Goal: Task Accomplishment & Management: Use online tool/utility

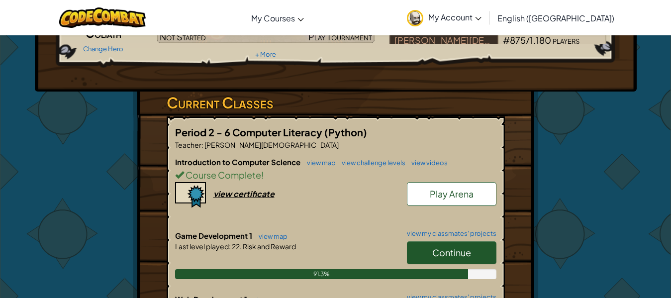
scroll to position [149, 0]
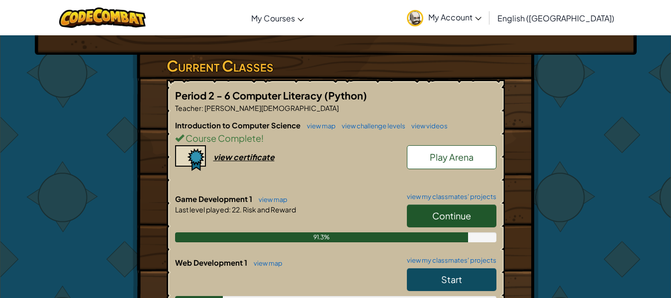
click at [432, 215] on span "Continue" at bounding box center [451, 215] width 39 height 11
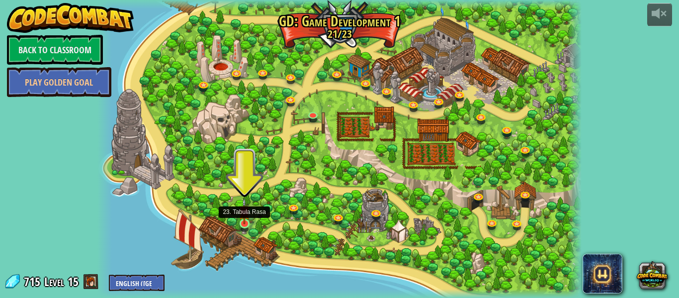
click at [247, 221] on img at bounding box center [244, 211] width 11 height 26
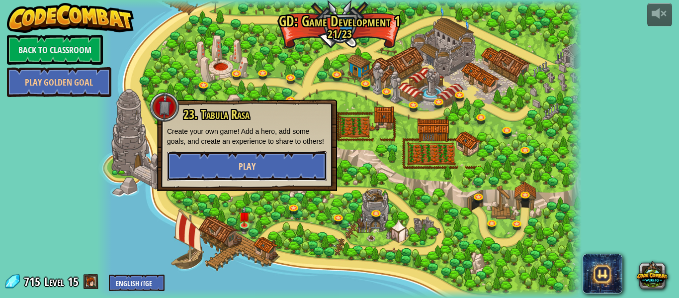
click at [258, 168] on button "Play" at bounding box center [247, 166] width 160 height 30
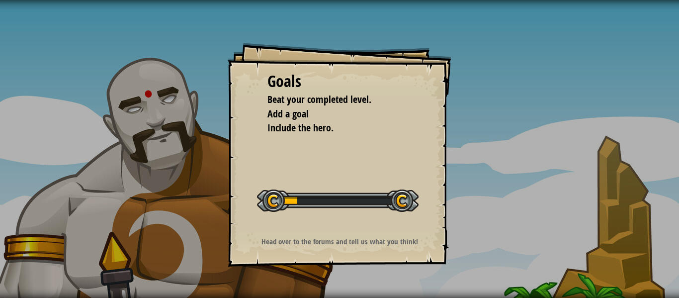
click at [305, 149] on div "Goals Beat your completed level. Add a goal Include the hero. Start Level Error…" at bounding box center [340, 155] width 224 height 224
click at [307, 132] on span "Include the hero." at bounding box center [300, 127] width 66 height 13
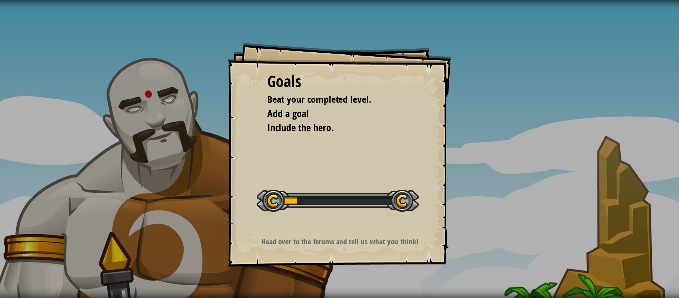
click at [307, 132] on span "Include the hero." at bounding box center [300, 127] width 66 height 13
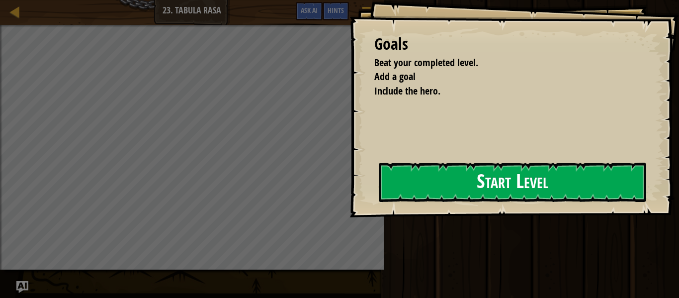
click at [445, 187] on button "Start Level" at bounding box center [512, 182] width 267 height 39
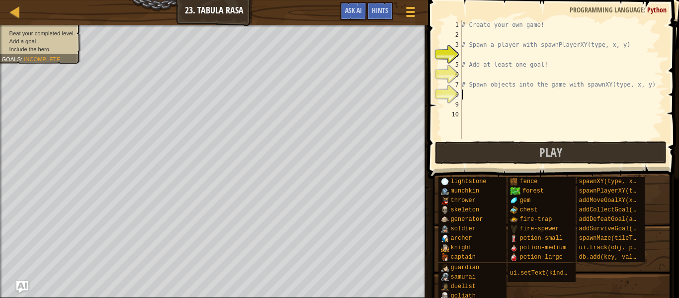
click at [488, 94] on div "# Create your own game! # Spawn a player with spawnPlayerXY(type, x, y) # Add a…" at bounding box center [562, 89] width 204 height 139
click at [466, 75] on div "# Create your own game! # Spawn a player with spawnPlayerXY(type, x, y) # Add a…" at bounding box center [562, 89] width 204 height 139
click at [473, 37] on div "# Create your own game! # Spawn a player with spawnPlayerXY(type, x, y) # Add a…" at bounding box center [562, 89] width 204 height 139
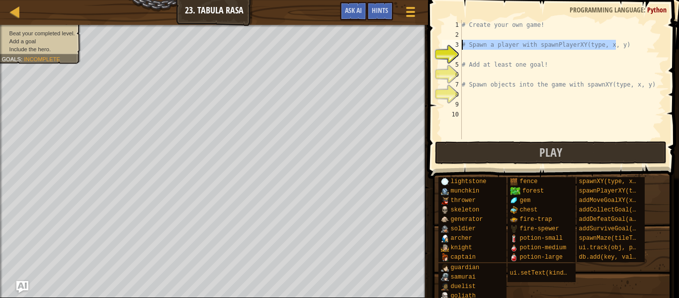
drag, startPoint x: 627, startPoint y: 42, endPoint x: 459, endPoint y: 48, distance: 168.1
click at [459, 48] on div "1 2 3 4 5 6 7 8 9 10 # Create your own game! # Spawn a player with spawnPlayerX…" at bounding box center [552, 79] width 224 height 119
type textarea "# Spawn a player with spawnPlayerXY(type, x, y)"
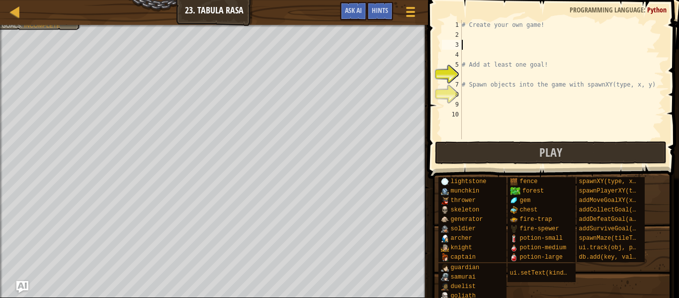
click at [519, 102] on div "# Create your own game! # Add at least one goal! # Spawn objects into the game …" at bounding box center [562, 89] width 204 height 139
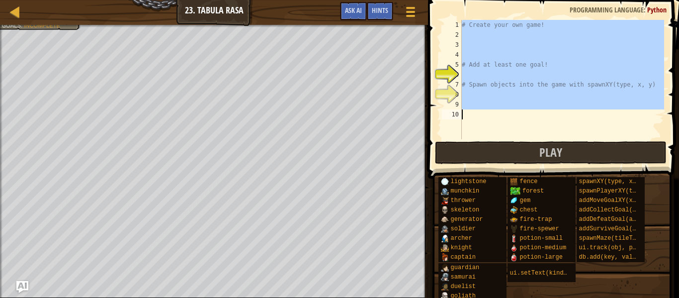
click at [519, 102] on div "# Create your own game! # Add at least one goal! # Spawn objects into the game …" at bounding box center [562, 89] width 204 height 139
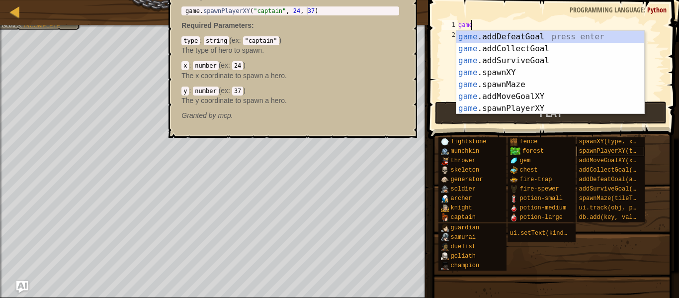
scroll to position [4, 1]
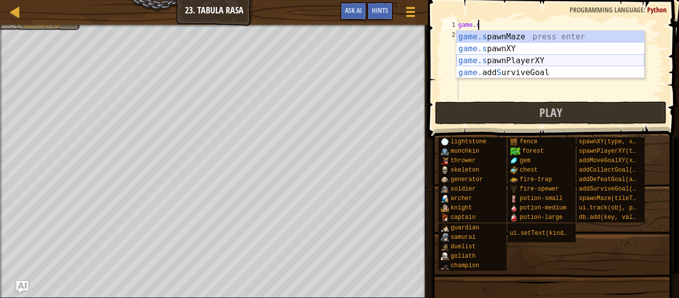
click at [537, 63] on div "game.s pawnMaze press enter game.s pawnXY press enter game.s pawnPlayerXY press…" at bounding box center [550, 67] width 188 height 72
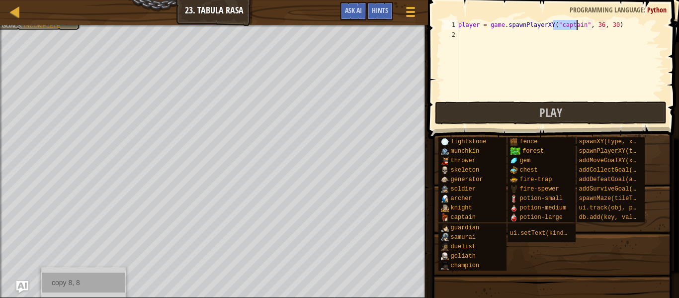
click at [56, 282] on div "copy 8, 8" at bounding box center [84, 282] width 84 height 20
click at [606, 25] on div "player = game . spawnPlayerXY ( "captain" , 36 , 30 )" at bounding box center [560, 69] width 208 height 99
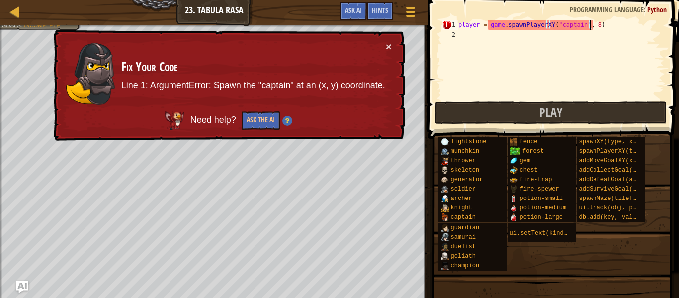
scroll to position [4, 10]
paste textarea "8, 8"
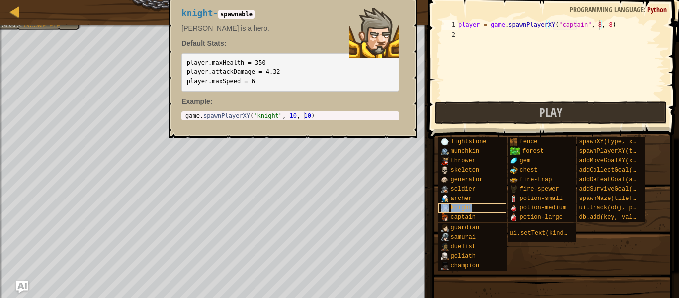
click at [477, 203] on div "knight" at bounding box center [472, 207] width 68 height 9
drag, startPoint x: 577, startPoint y: 22, endPoint x: 554, endPoint y: 25, distance: 23.1
click at [554, 25] on div "player = game . spawnPlayerXY ( "captain" , 8 , 8 )" at bounding box center [560, 69] width 208 height 99
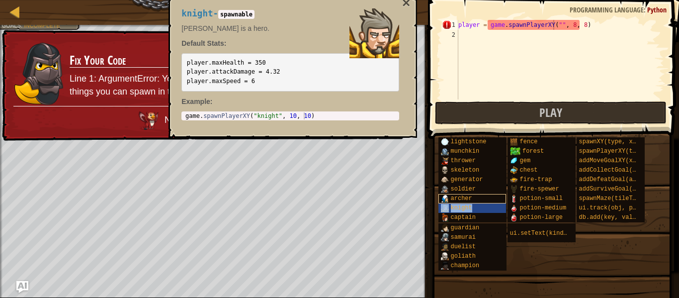
type textarea "player = game.spawnPlayerXY("knight", 8, 8)"
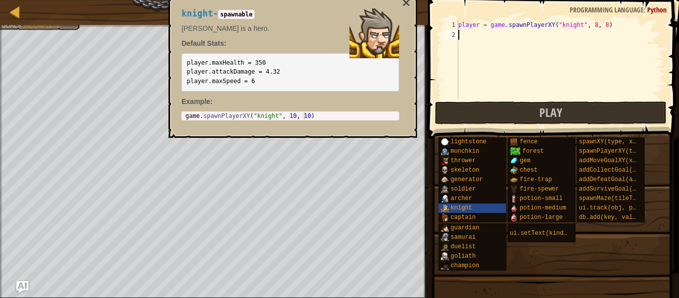
click at [567, 45] on div "player = game . spawnPlayerXY ( "knight" , 8 , 8 )" at bounding box center [560, 69] width 208 height 99
drag, startPoint x: 613, startPoint y: 19, endPoint x: 562, endPoint y: 33, distance: 53.2
click at [521, 40] on div "1 2 player = game . spawnPlayerXY ( "knight" , 8 , 8 ) הההההההההההההההההההההההה…" at bounding box center [552, 89] width 254 height 168
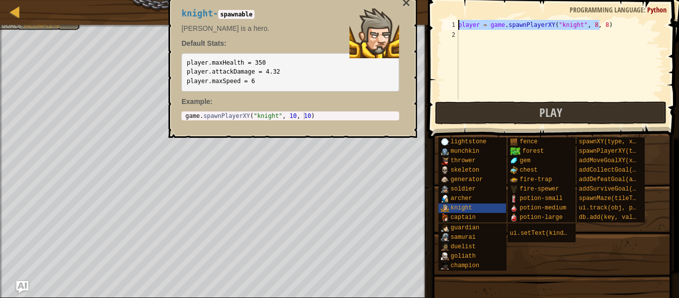
drag, startPoint x: 610, startPoint y: 27, endPoint x: 456, endPoint y: 28, distance: 154.1
click at [456, 28] on div "1 2 player = game . spawnPlayerXY ( "knight" , 8 , 8 ) הההההההההההההההההההההההה…" at bounding box center [552, 60] width 224 height 80
click at [136, 186] on div "copy 21, 31" at bounding box center [154, 189] width 84 height 20
click at [410, 2] on button "×" at bounding box center [406, 3] width 8 height 14
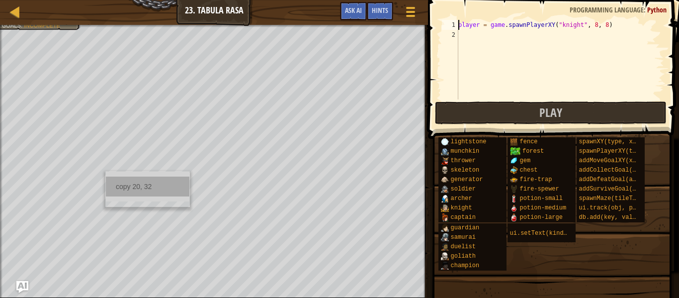
click at [122, 182] on div "copy 20, 32" at bounding box center [148, 186] width 84 height 20
click at [598, 24] on div "player = game . spawnPlayerXY ( "knight" , 8 , 8 )" at bounding box center [560, 69] width 208 height 99
click at [595, 25] on div "player = game . spawnPlayerXY ( "knight" , 8 , 8 )" at bounding box center [560, 69] width 208 height 99
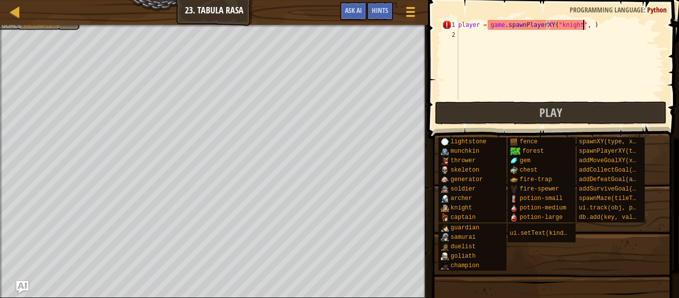
paste textarea "20, 32"
click at [584, 26] on div "player = game . spawnPlayerXY ( "knight" , 20 , 32 )" at bounding box center [560, 69] width 208 height 99
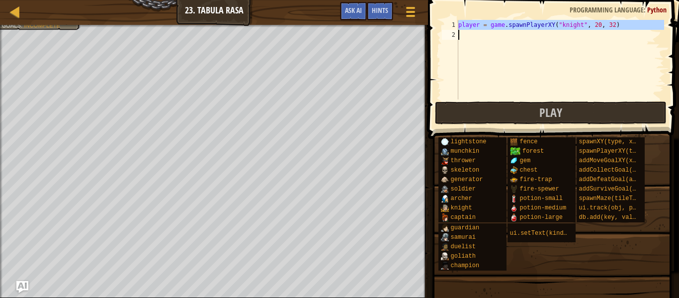
click at [572, 22] on div "player = game . spawnPlayerXY ( "knight" , 20 , 32 )" at bounding box center [560, 60] width 208 height 80
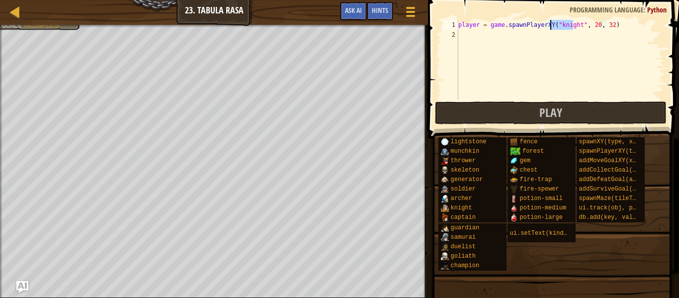
drag, startPoint x: 572, startPoint y: 23, endPoint x: 554, endPoint y: 23, distance: 17.4
click at [553, 24] on div "player = game . spawnPlayerXY ( "knight" , 20 , 32 )" at bounding box center [560, 69] width 208 height 99
click at [554, 23] on div "player = game . spawnPlayerXY ( "knight" , 20 , 32 )" at bounding box center [560, 60] width 208 height 80
drag, startPoint x: 554, startPoint y: 23, endPoint x: 573, endPoint y: 26, distance: 19.1
click at [573, 26] on div "player = game . spawnPlayerXY ( "knight" , 20 , 32 )" at bounding box center [560, 69] width 208 height 99
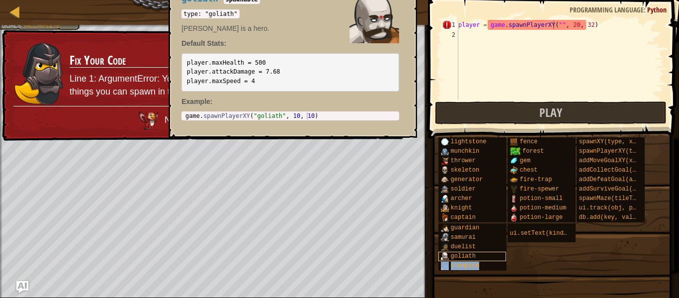
type textarea "player = game.spawnPlayerXY("champion", 20, 32)"
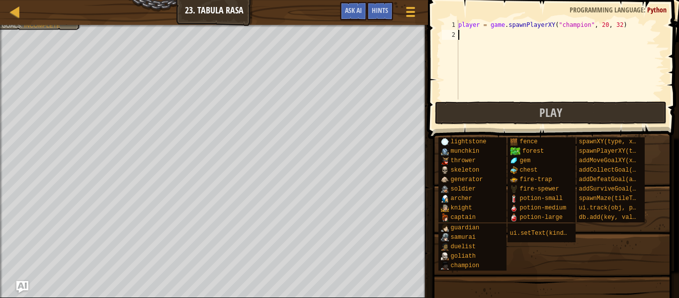
click at [473, 43] on div "player = game . spawnPlayerXY ( "champion" , 20 , 32 )" at bounding box center [560, 69] width 208 height 99
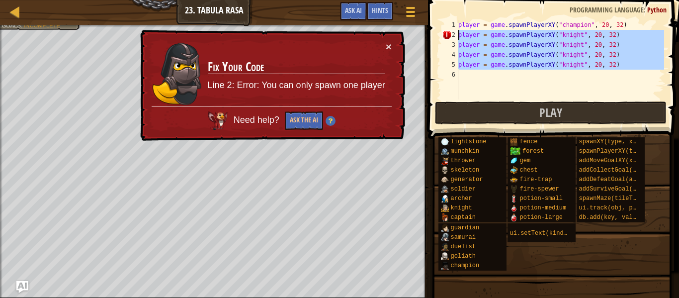
drag, startPoint x: 524, startPoint y: 85, endPoint x: 441, endPoint y: 33, distance: 97.1
click at [441, 33] on div "1 2 3 4 5 6 player = game . spawnPlayerXY ( "champion" , 20 , 32 ) player = gam…" at bounding box center [552, 60] width 224 height 80
type textarea "player = game.spawnPlayerXY("knight", 20, 32) player = game.spawnPlayerXY("knig…"
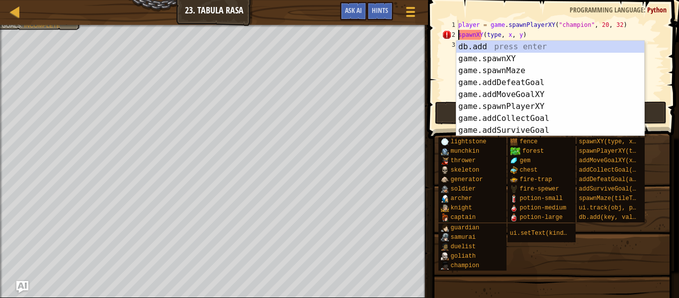
click at [458, 36] on div "player = game . spawnPlayerXY ( "champion" , 20 , 32 ) spawnXY ( type , x , y )" at bounding box center [560, 69] width 208 height 99
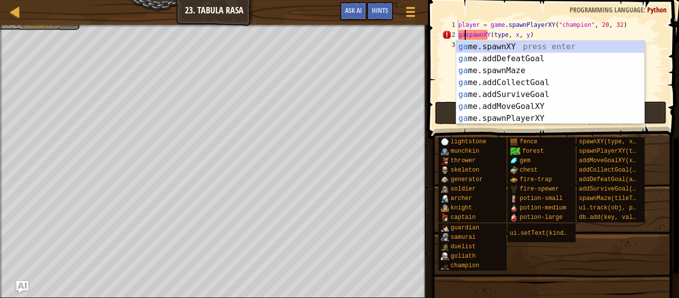
scroll to position [4, 1]
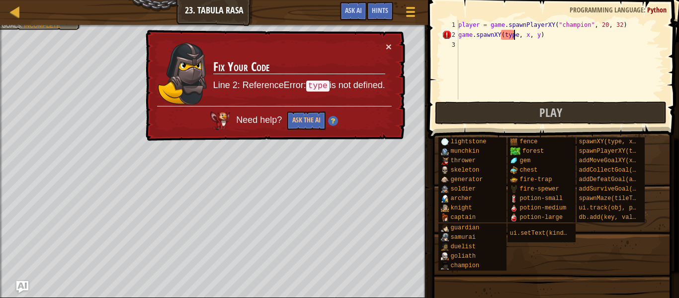
click at [513, 33] on div "player = game . spawnPlayerXY ( "champion" , 20 , 32 ) game . spawnXY ( type , …" at bounding box center [560, 69] width 208 height 99
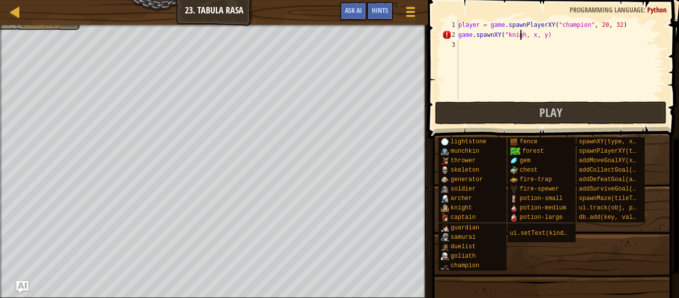
scroll to position [4, 6]
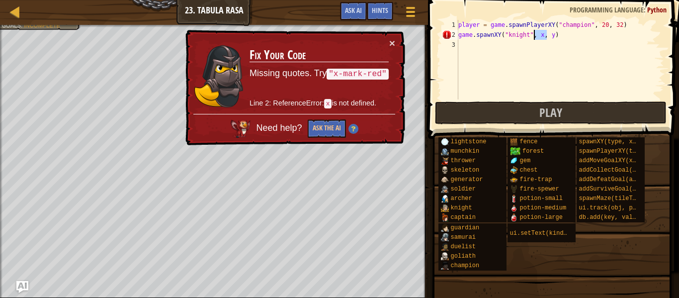
drag, startPoint x: 547, startPoint y: 32, endPoint x: 533, endPoint y: 34, distance: 13.5
click at [533, 34] on div "player = game . spawnPlayerXY ( "champion" , 20 , 32 ) game . spawnXY ( "knight…" at bounding box center [560, 69] width 208 height 99
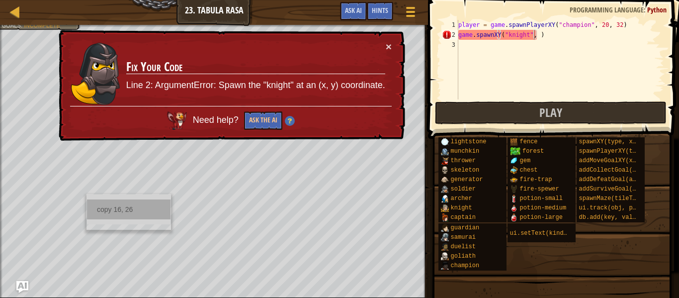
click at [117, 207] on div "copy 16, 26" at bounding box center [129, 209] width 84 height 20
click at [531, 33] on div "player = game . spawnPlayerXY ( "champion" , 20 , 32 ) game . spawnXY ( "knight…" at bounding box center [560, 69] width 208 height 99
click at [534, 34] on div "player = game . spawnPlayerXY ( "champion" , 20 , 32 ) game . spawnXY ( "knight…" at bounding box center [560, 69] width 208 height 99
paste textarea "16, 26"
type textarea "game.spawnXY("knight", 16, 26)"
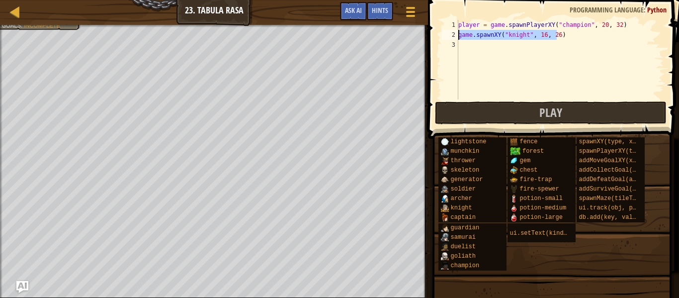
drag, startPoint x: 567, startPoint y: 35, endPoint x: 456, endPoint y: 36, distance: 111.4
click at [456, 36] on div "game.spawnXY("knight", 16, 26) 1 2 3 player = game . spawnPlayerXY ( "champion"…" at bounding box center [552, 60] width 224 height 80
click at [463, 47] on div "player = game . spawnPlayerXY ( "champion" , 20 , 32 ) game . spawnXY ( "knight…" at bounding box center [560, 69] width 208 height 99
paste textarea "game.spawnXY("knight", 16, 26)"
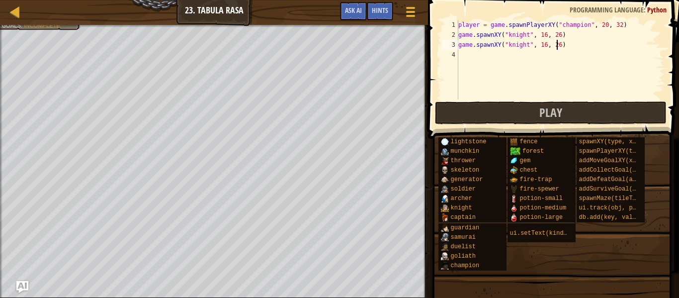
paste textarea "game.spawnXY("knight", 16, 26)"
type textarea "game.spawnXY("knight", 16, 26)"
paste textarea "game.spawnXY("knight", 16, 26)"
type textarea "game.spawnXY("knight", 16, 26)"
paste textarea "game.spawnXY("knight", 16, 26)"
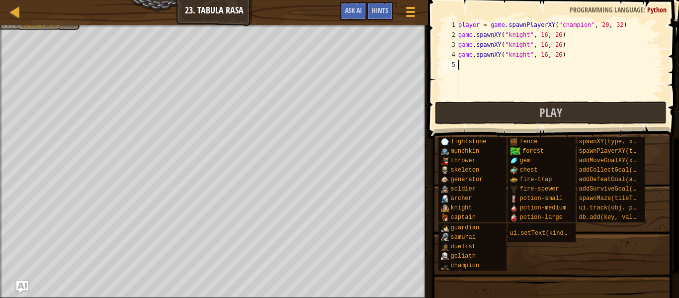
type textarea "game.spawnXY("knight", 16, 26)"
paste textarea "game.spawnXY("knight", 16, 26)"
type textarea "game.spawnXY("knight", 16, 26)"
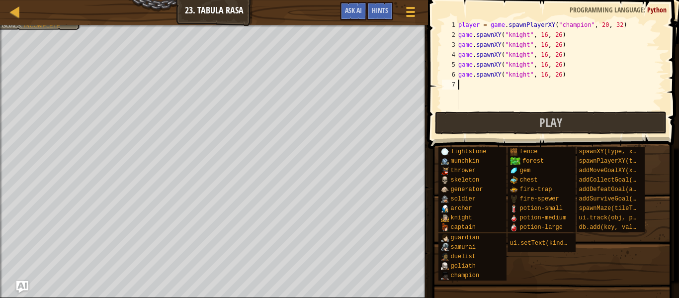
paste textarea "game.spawnXY("knight", 16, 26)"
type textarea "game.spawnXY("knight", 16, 26)"
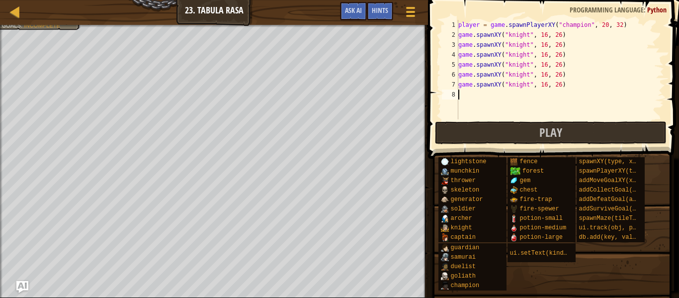
paste textarea "game.spawnXY("knight", 16, 26)"
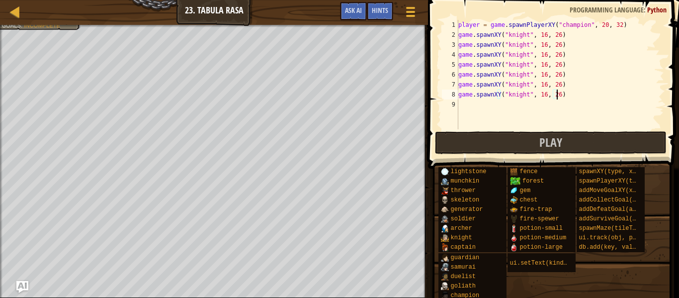
click at [555, 33] on div "player = game . spawnPlayerXY ( "champion" , 20 , 32 ) game . spawnXY ( "knight…" at bounding box center [560, 84] width 208 height 129
click at [551, 48] on div "player = game . spawnPlayerXY ( "champion" , 20 , 32 ) game . spawnXY ( "knight…" at bounding box center [560, 84] width 208 height 129
click at [554, 47] on div "player = game . spawnPlayerXY ( "champion" , 20 , 32 ) game . spawnXY ( "knight…" at bounding box center [560, 84] width 208 height 129
click at [553, 57] on div "player = game . spawnPlayerXY ( "champion" , 20 , 32 ) game . spawnXY ( "knight…" at bounding box center [560, 84] width 208 height 129
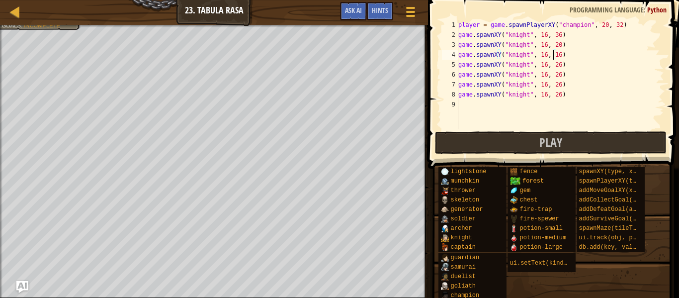
click at [553, 66] on div "player = game . spawnPlayerXY ( "champion" , 20 , 32 ) game . spawnXY ( "knight…" at bounding box center [560, 84] width 208 height 129
click at [554, 35] on div "player = game . spawnPlayerXY ( "champion" , 20 , 32 ) game . spawnXY ( "knight…" at bounding box center [560, 84] width 208 height 129
click at [553, 74] on div "player = game . spawnPlayerXY ( "champion" , 20 , 32 ) game . spawnXY ( "knight…" at bounding box center [560, 84] width 208 height 129
click at [554, 52] on div "player = game . spawnPlayerXY ( "champion" , 20 , 32 ) game . spawnXY ( "knight…" at bounding box center [560, 84] width 208 height 129
click at [554, 86] on div "player = game . spawnPlayerXY ( "champion" , 20 , 32 ) game . spawnXY ( "knight…" at bounding box center [560, 84] width 208 height 129
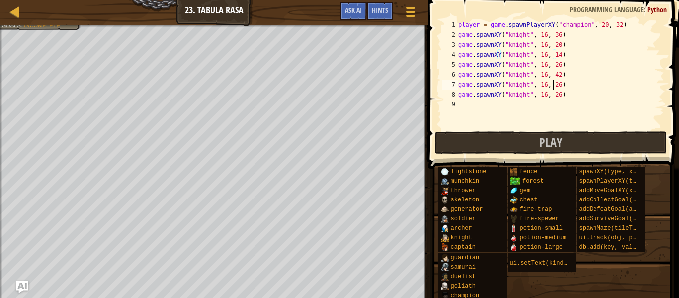
type textarea "game.spawnXY("knight", 16, 26)"
click at [553, 67] on div "player = game . spawnPlayerXY ( "champion" , 20 , 32 ) game . spawnXY ( "knight…" at bounding box center [560, 84] width 208 height 129
click at [540, 105] on div "player = game . spawnPlayerXY ( "champion" , 20 , 32 ) game . spawnXY ( "knight…" at bounding box center [560, 84] width 208 height 129
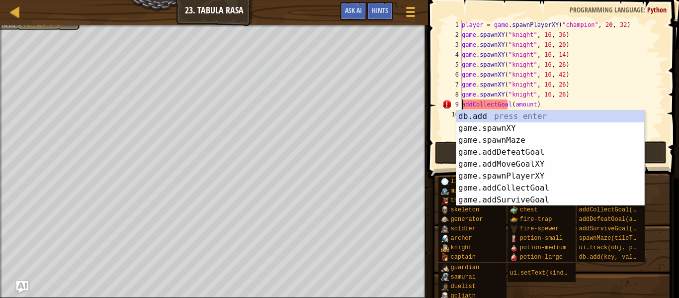
click at [462, 105] on div "player = game . spawnPlayerXY ( "champion" , 20 , 32 ) game . spawnXY ( "knight…" at bounding box center [562, 89] width 204 height 139
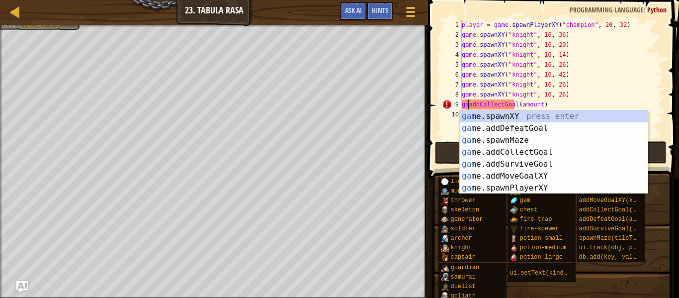
scroll to position [4, 1]
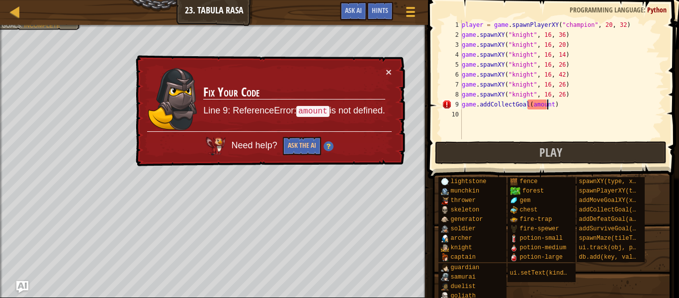
click at [546, 104] on div "player = game . spawnPlayerXY ( "champion" , 20 , 32 ) game . spawnXY ( "knight…" at bounding box center [562, 89] width 204 height 139
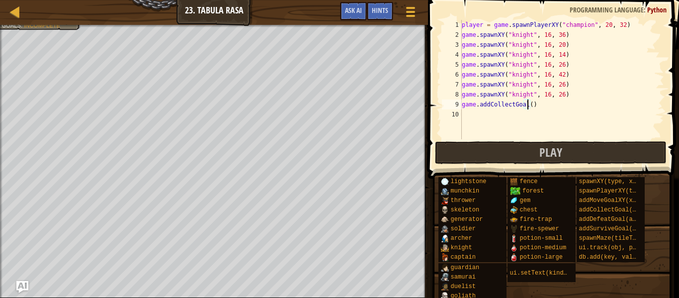
type textarea "game.addCollectGoal(1)"
click at [536, 115] on div "player = game . spawnPlayerXY ( "champion" , 20 , 32 ) game . spawnXY ( "knight…" at bounding box center [562, 89] width 204 height 139
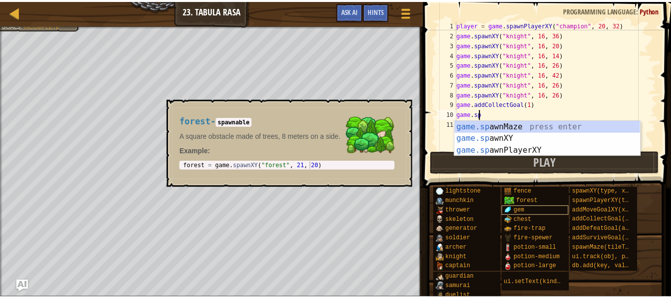
scroll to position [4, 1]
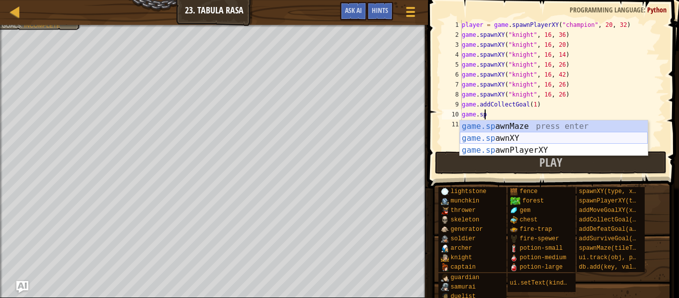
click at [527, 138] on div "game.sp awnMaze press enter game.sp awnXY press enter game.sp awnPlayerXY press…" at bounding box center [554, 150] width 188 height 60
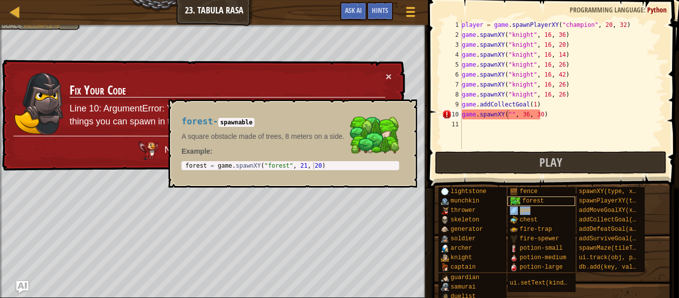
type textarea "game.spawnXY("gem", 36, 30)"
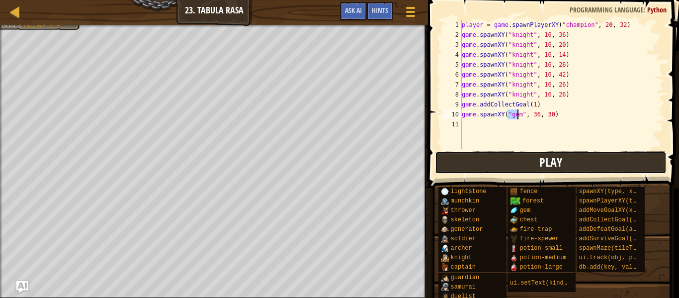
click at [506, 164] on button "Play" at bounding box center [551, 162] width 232 height 23
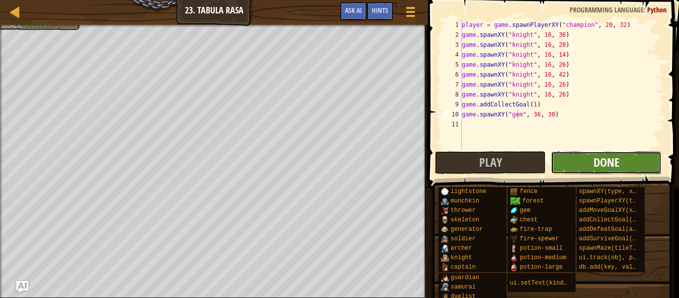
click at [618, 160] on span "Done" at bounding box center [607, 162] width 26 height 16
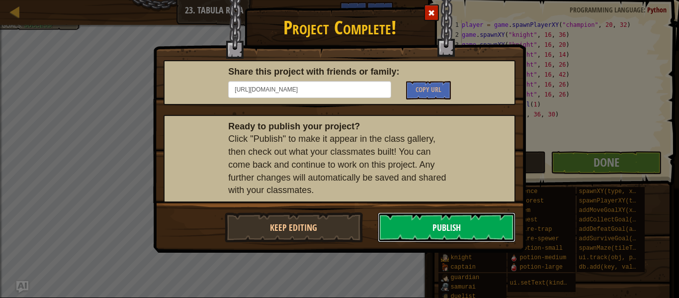
click at [440, 218] on button "Publish" at bounding box center [447, 227] width 138 height 30
